Goal: Find specific page/section: Find specific page/section

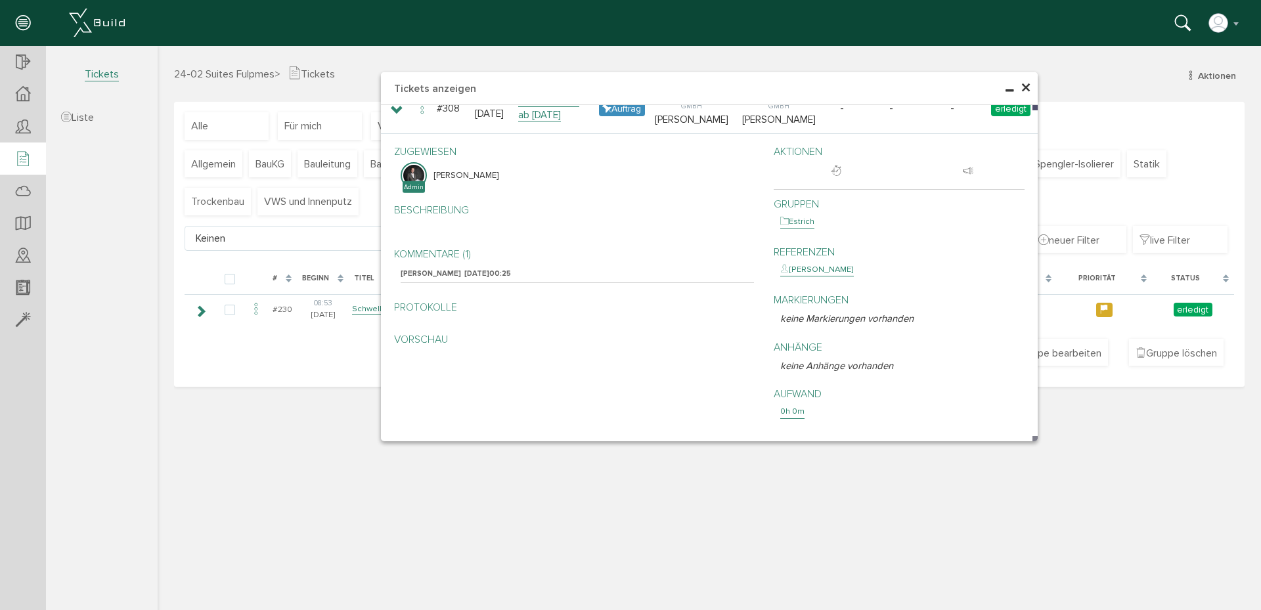
click at [1026, 89] on span "×" at bounding box center [1026, 89] width 11 height 26
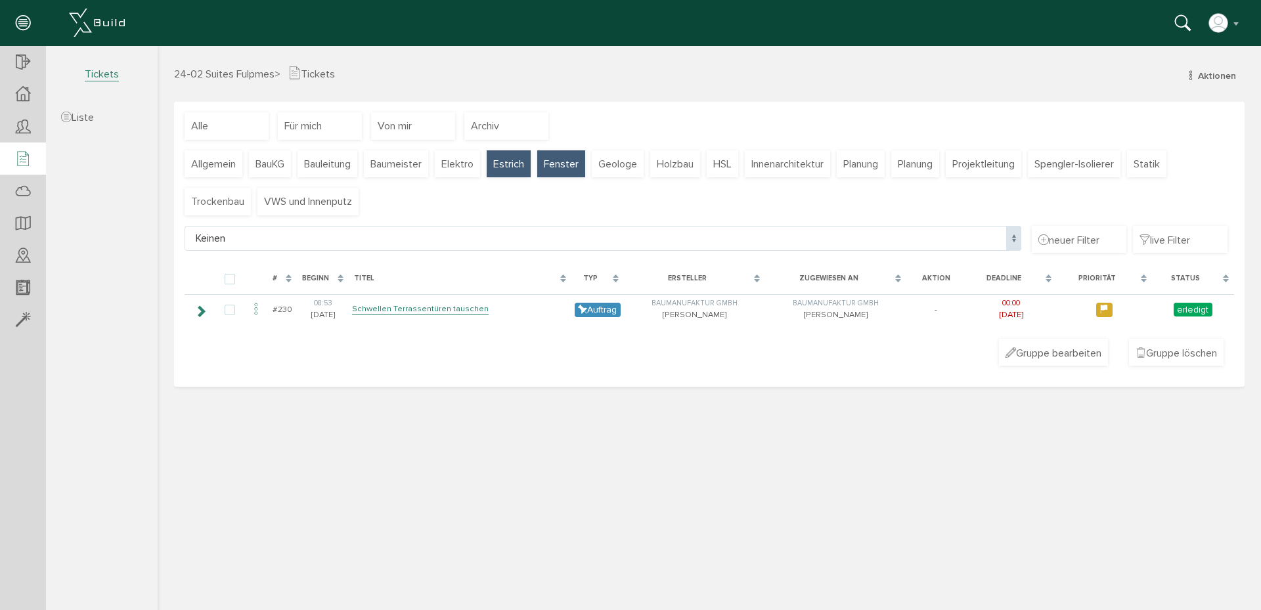
click at [503, 168] on span "Estrich" at bounding box center [508, 164] width 31 height 14
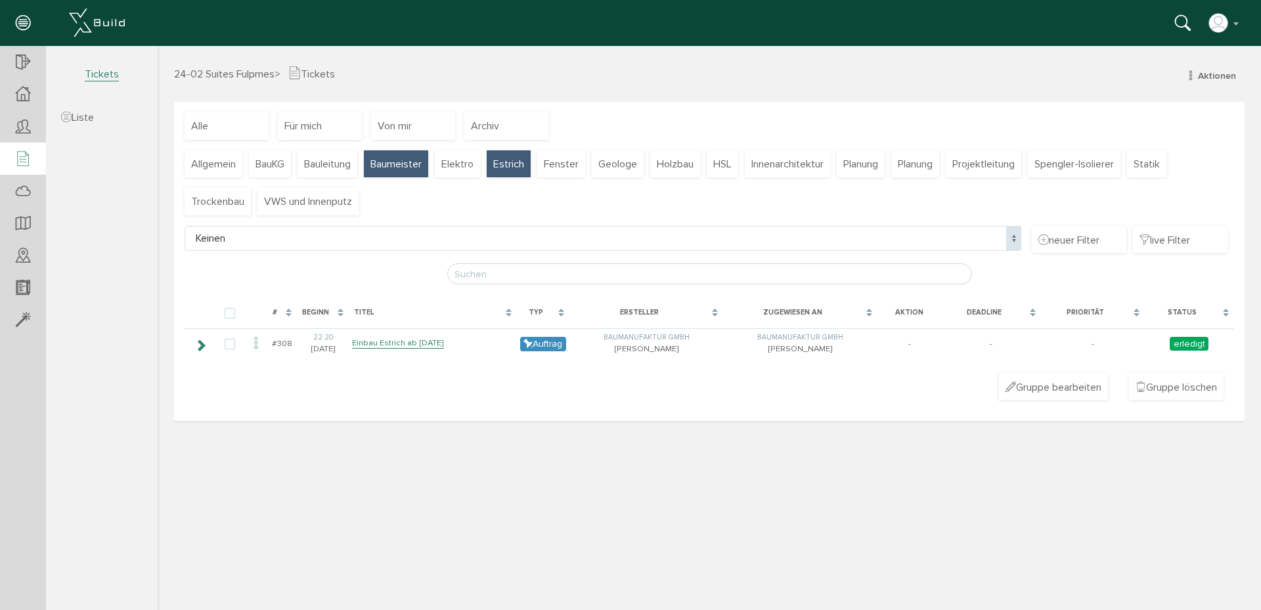
click at [384, 170] on span "Baumeister" at bounding box center [396, 164] width 51 height 14
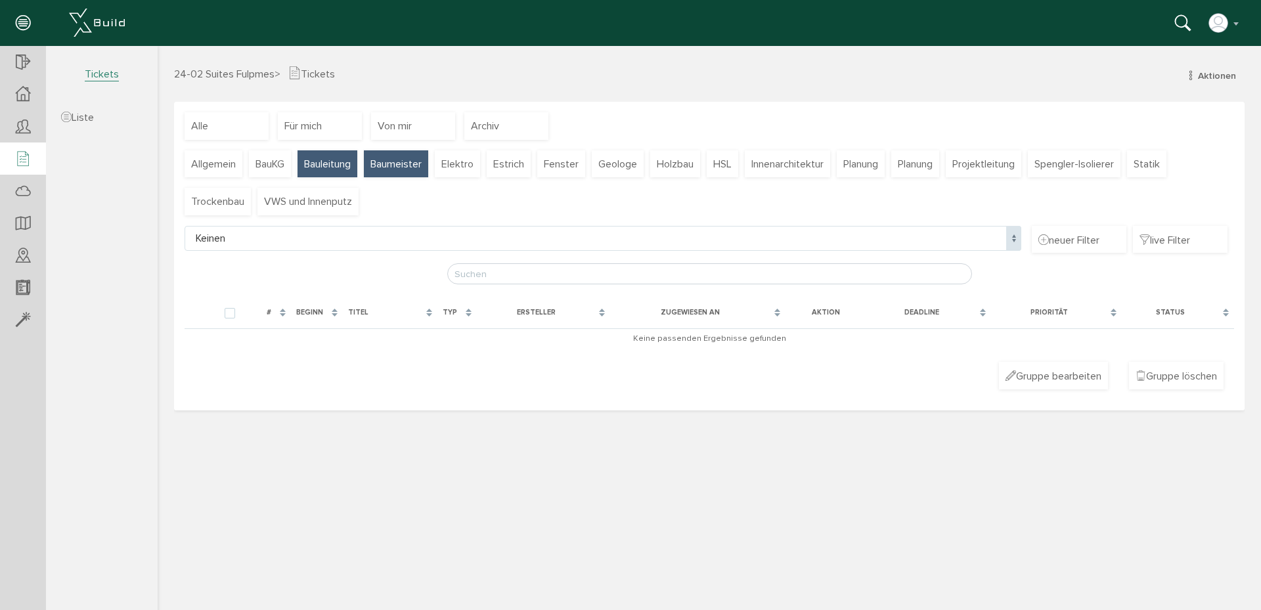
click at [351, 167] on span "Bauleitung" at bounding box center [327, 164] width 47 height 14
click at [277, 169] on span "BauKG" at bounding box center [270, 164] width 29 height 14
click at [579, 163] on span "Fenster" at bounding box center [561, 164] width 35 height 14
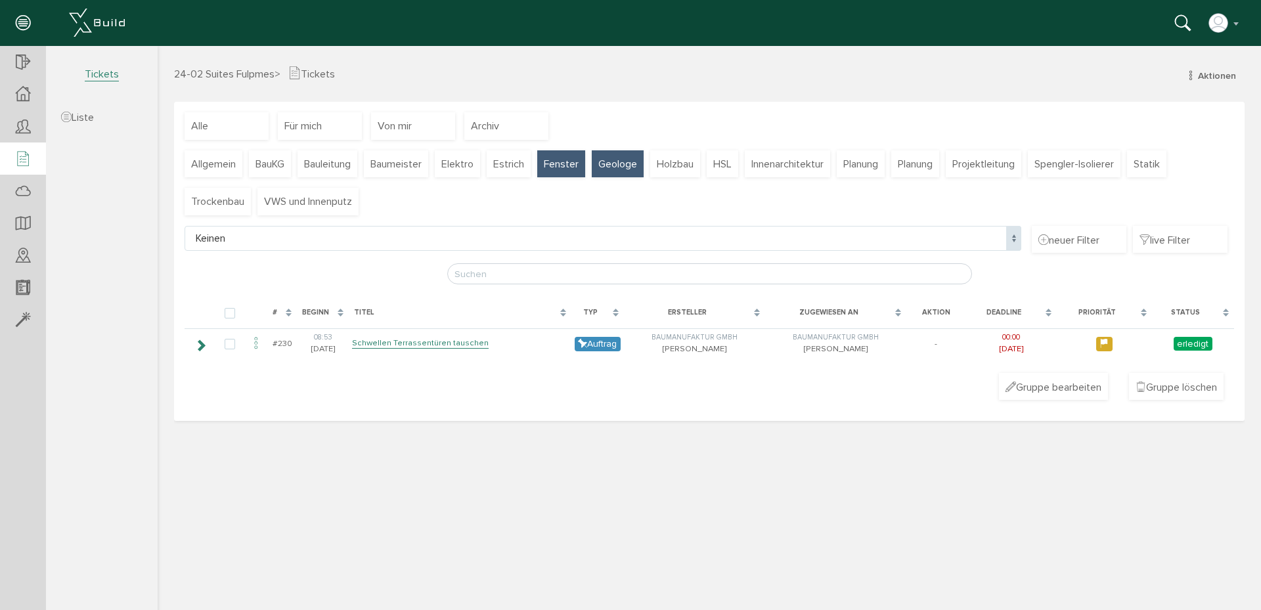
click at [614, 166] on span "Geologe" at bounding box center [618, 164] width 39 height 14
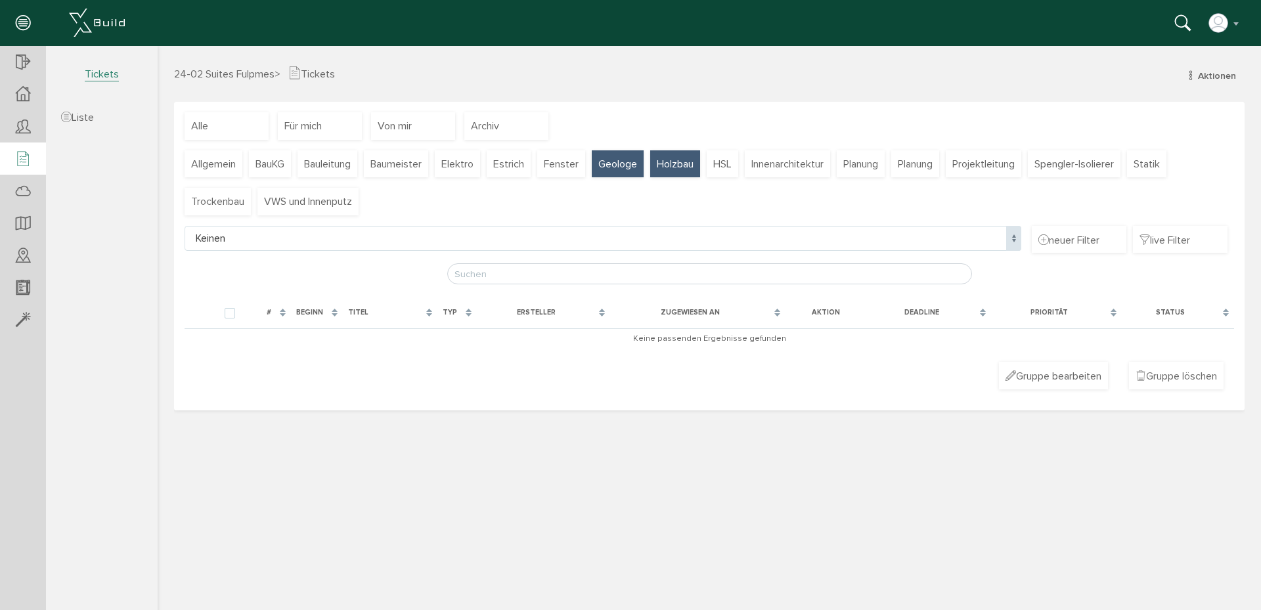
click at [677, 173] on div "Holzbau" at bounding box center [675, 164] width 50 height 28
click at [726, 168] on span "HSL" at bounding box center [722, 164] width 18 height 14
click at [800, 168] on span "Innenarchitektur" at bounding box center [788, 164] width 72 height 14
click at [885, 173] on div "Planung" at bounding box center [861, 164] width 48 height 28
click at [555, 165] on span "Fenster" at bounding box center [561, 164] width 35 height 14
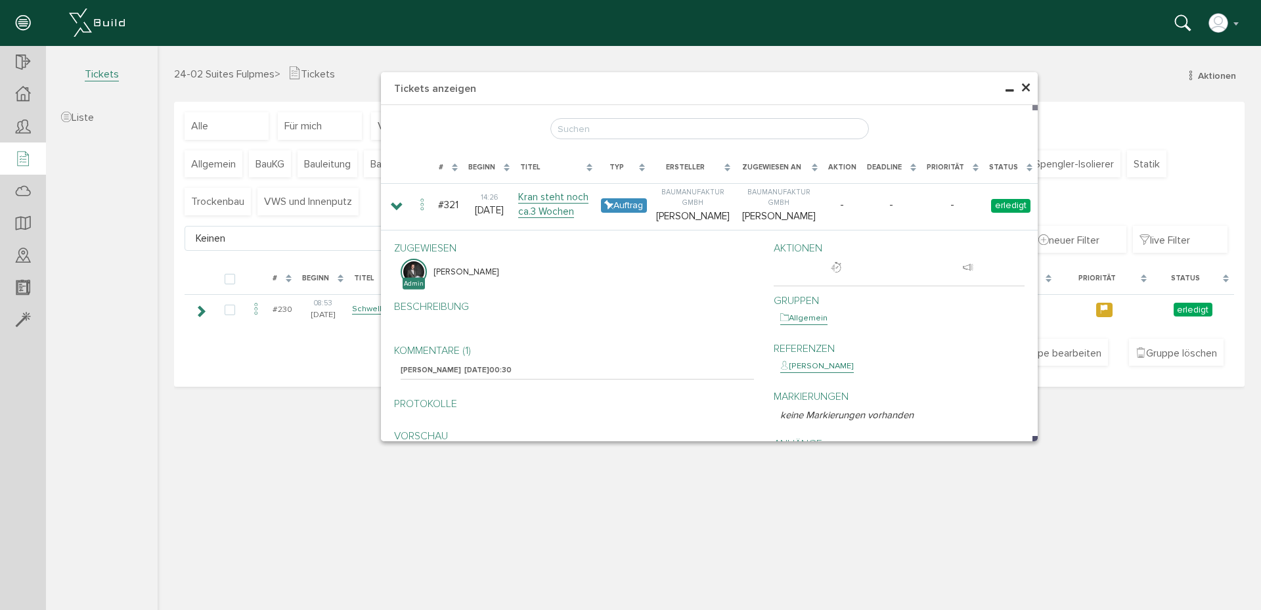
click at [1026, 84] on span "×" at bounding box center [1026, 89] width 11 height 26
